Goal: Use online tool/utility: Utilize a website feature to perform a specific function

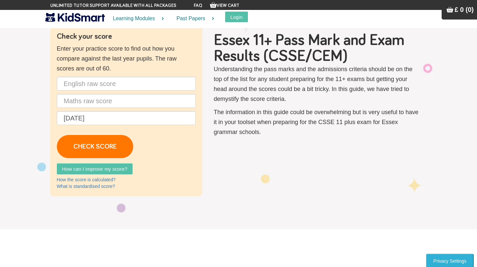
scroll to position [25, 0]
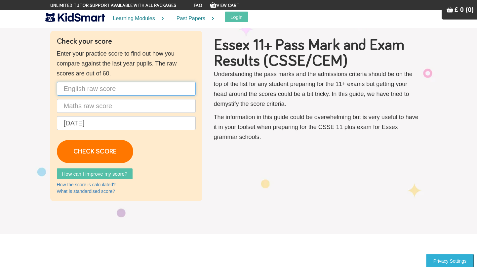
click at [128, 86] on input "text" at bounding box center [126, 89] width 139 height 14
type input "45"
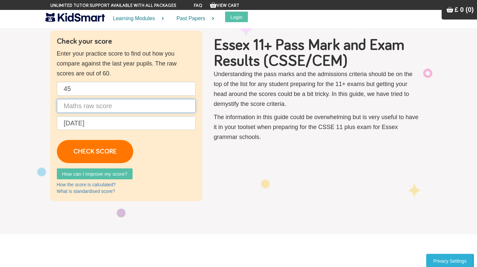
click at [89, 110] on input "text" at bounding box center [126, 106] width 139 height 14
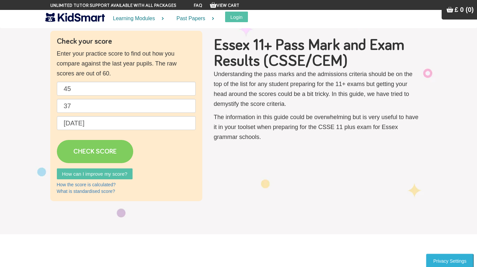
click at [104, 152] on link "CHECK SCORE" at bounding box center [95, 151] width 76 height 23
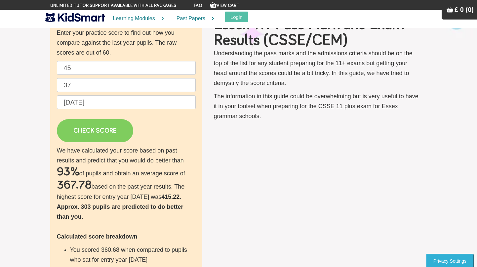
scroll to position [45, 0]
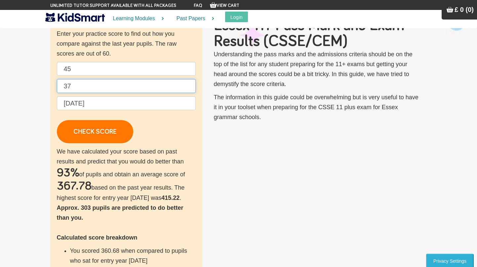
click at [97, 88] on input "37" at bounding box center [126, 86] width 139 height 14
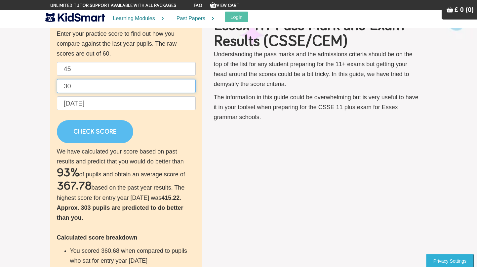
type input "30"
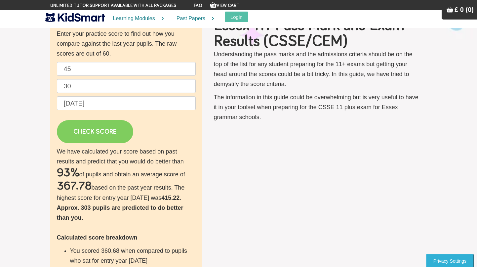
click at [110, 128] on link "CHECK SCORE" at bounding box center [95, 131] width 76 height 23
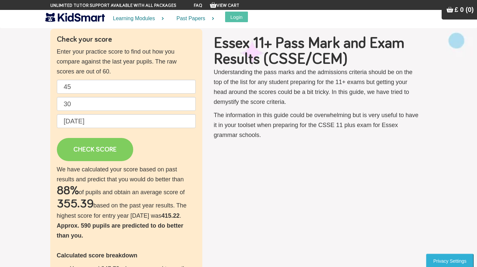
scroll to position [30, 0]
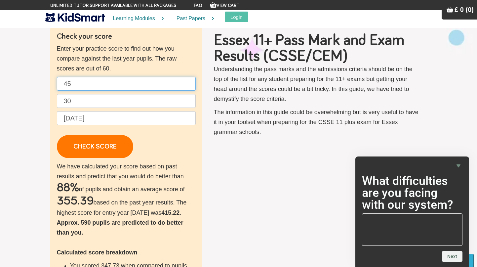
click at [80, 81] on input "45" at bounding box center [126, 84] width 139 height 14
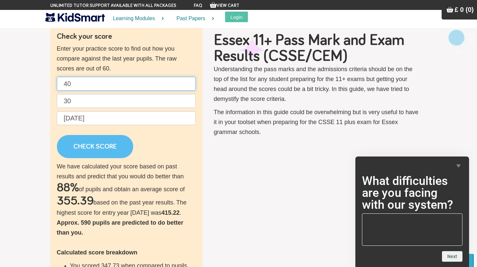
type input "40"
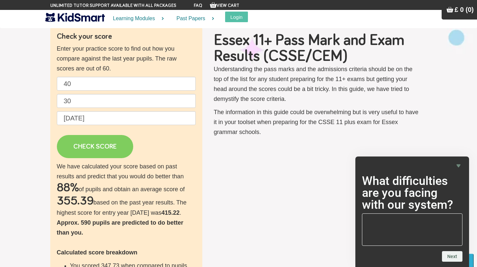
click at [102, 141] on link "CHECK SCORE" at bounding box center [95, 146] width 76 height 23
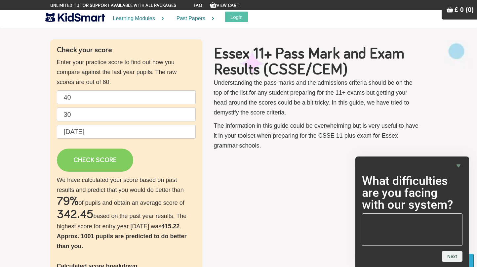
scroll to position [16, 0]
